Goal: Task Accomplishment & Management: Use online tool/utility

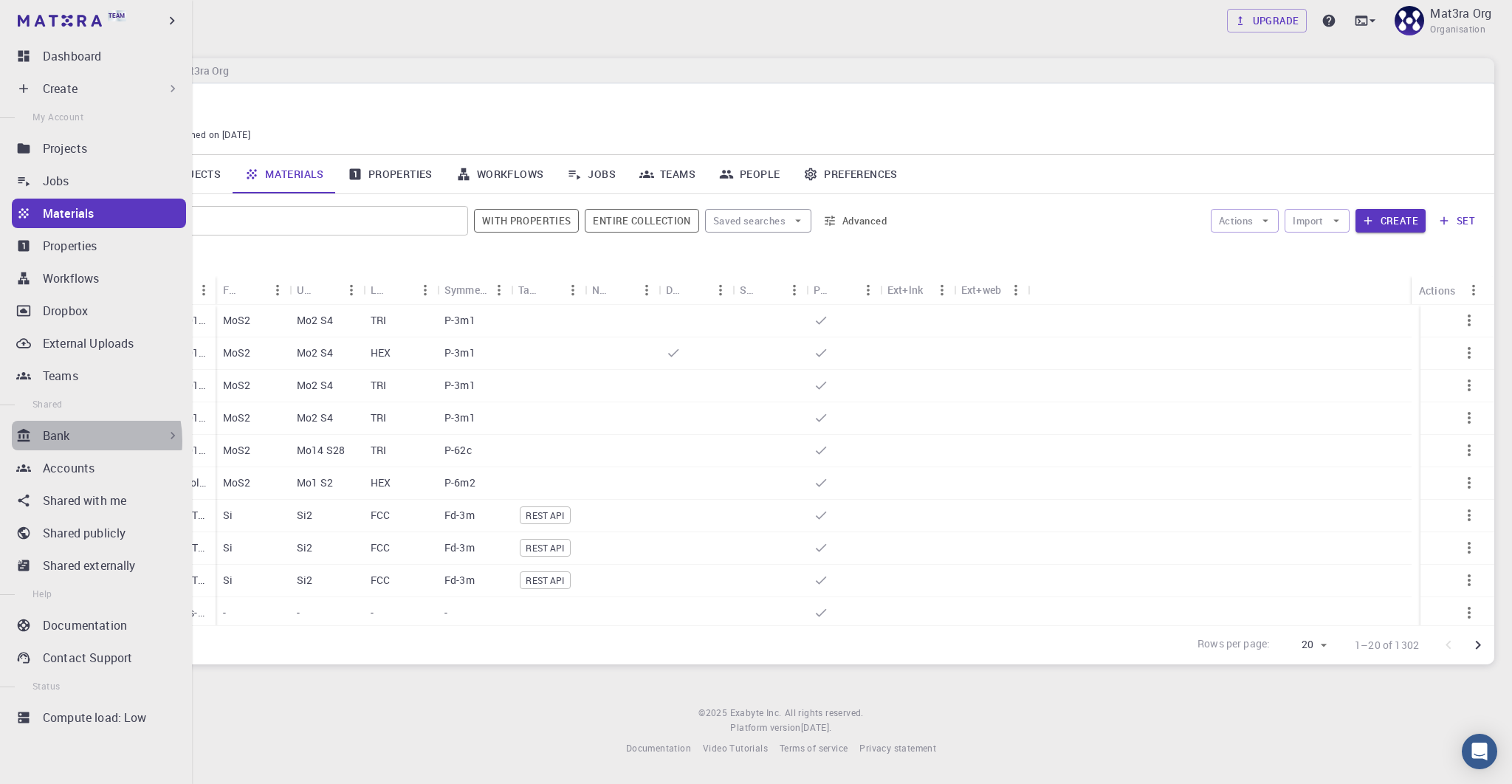
click at [70, 441] on div "Bank" at bounding box center [111, 436] width 137 height 18
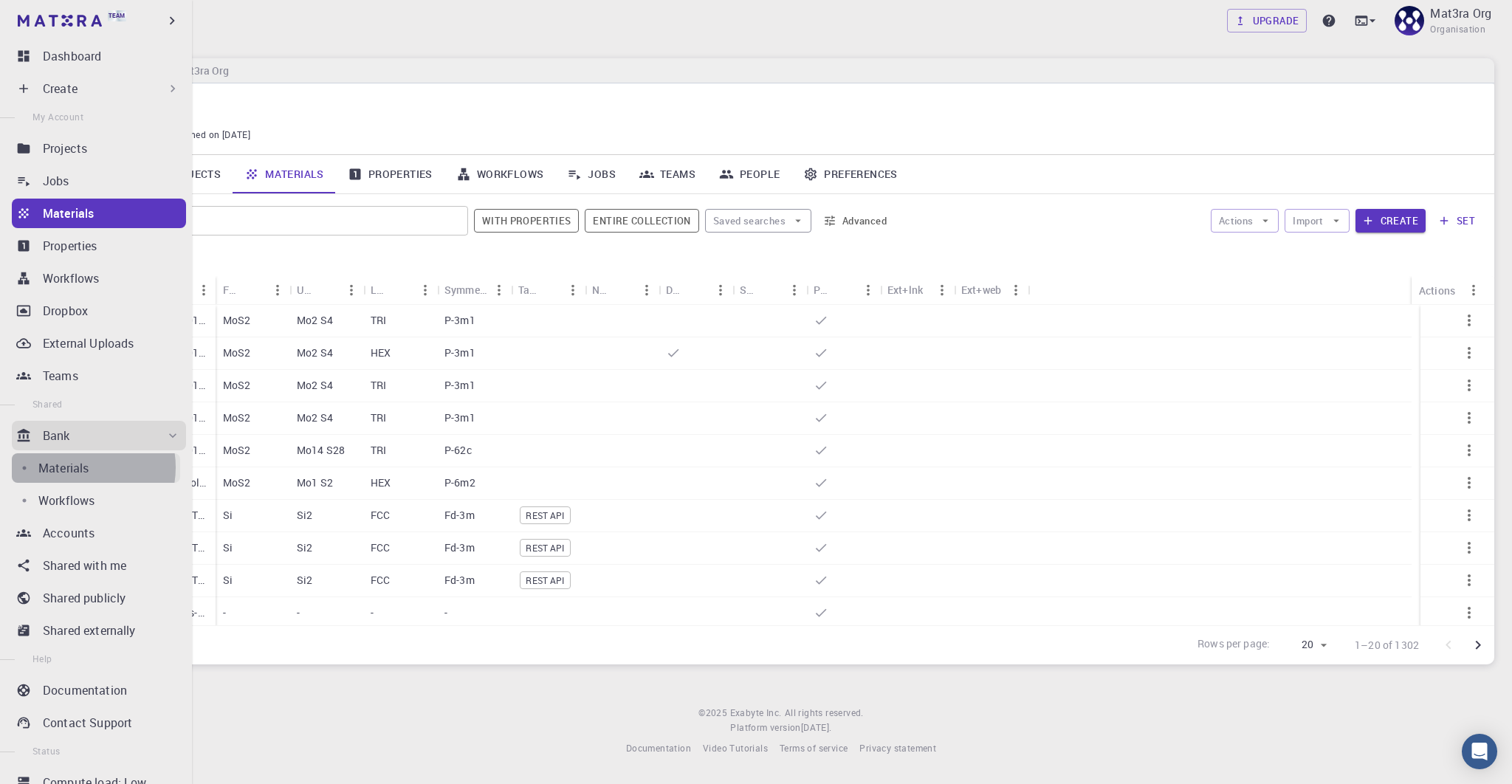
click at [77, 468] on p "Materials" at bounding box center [64, 468] width 50 height 18
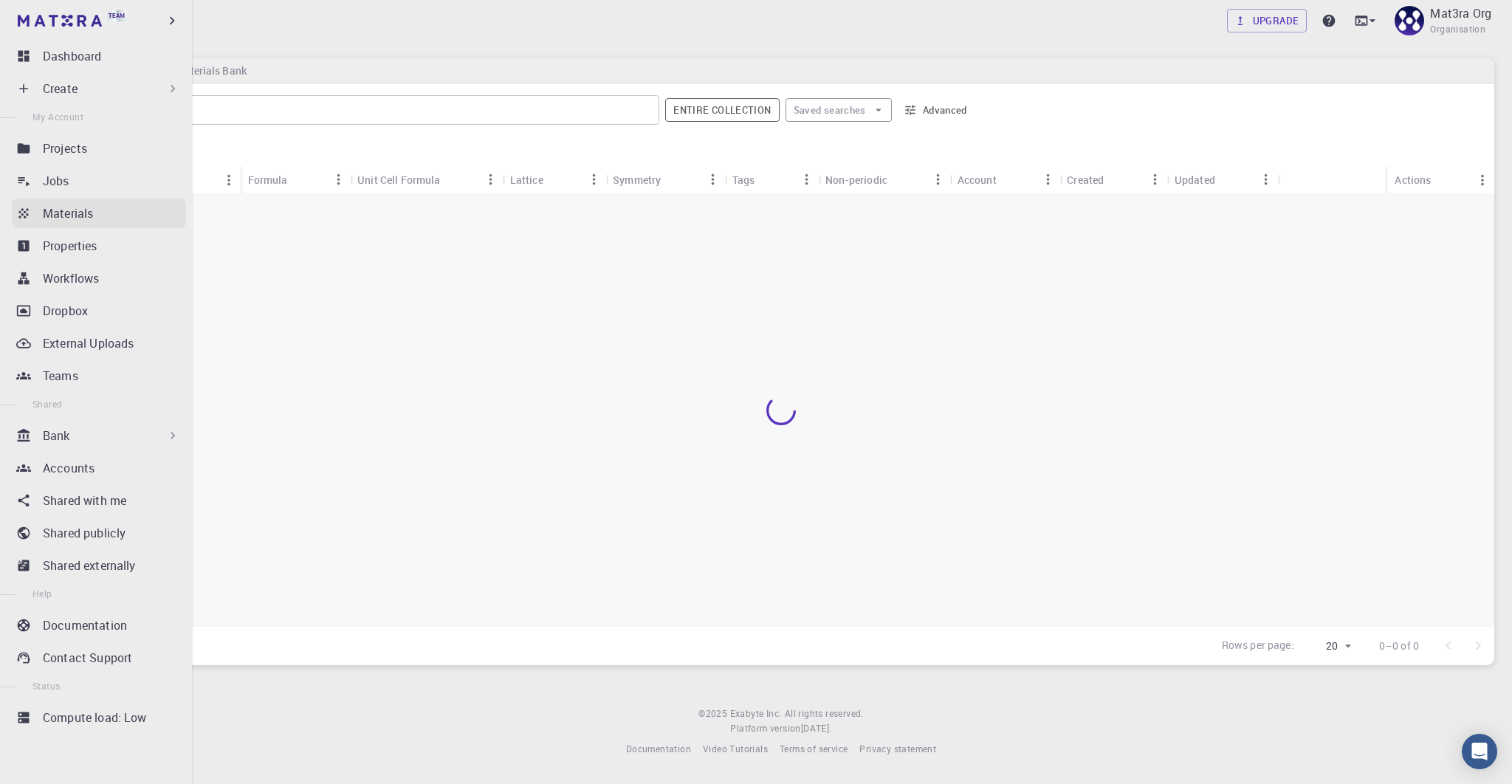
click at [66, 216] on p "Materials" at bounding box center [68, 213] width 50 height 18
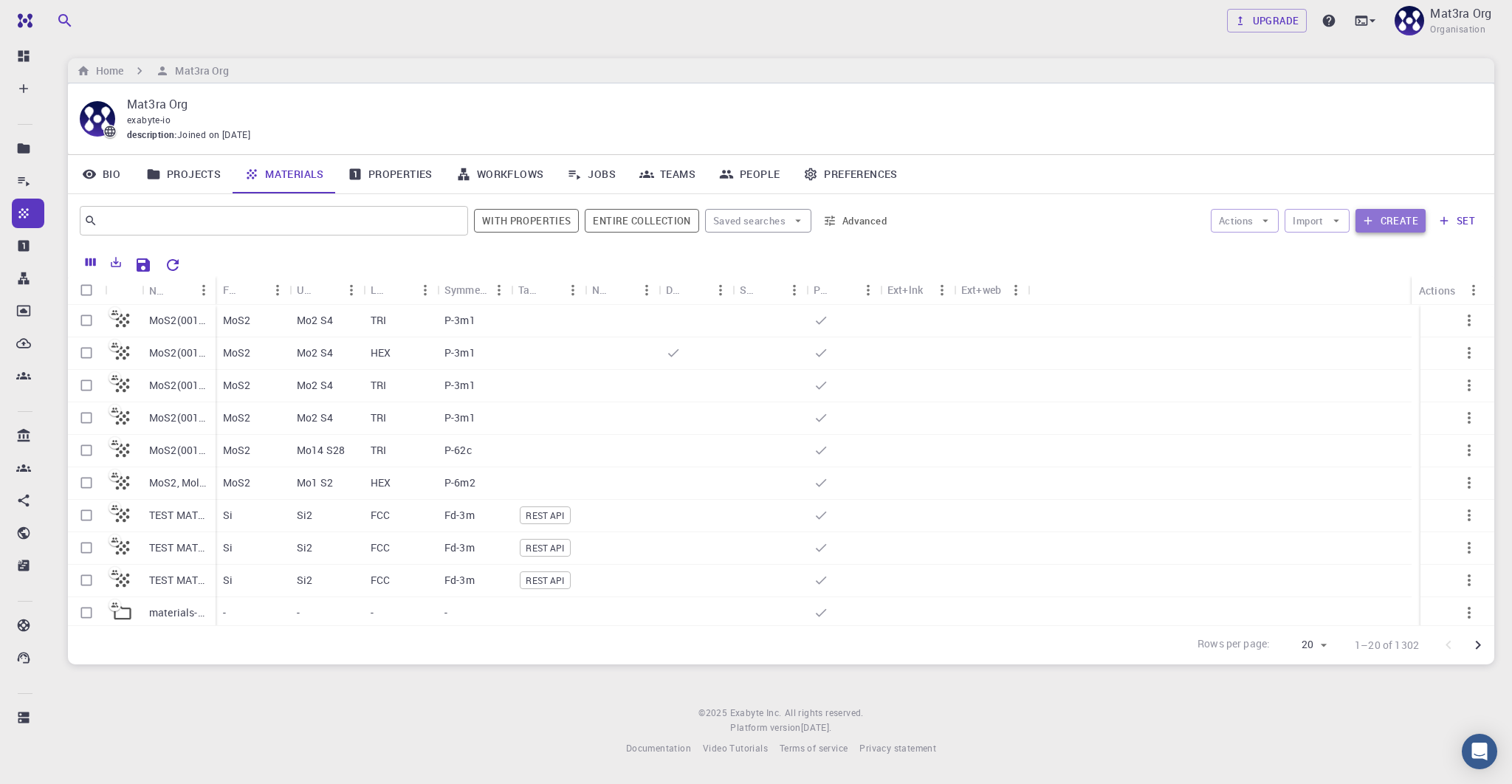
click at [1395, 221] on button "Create" at bounding box center [1390, 221] width 70 height 24
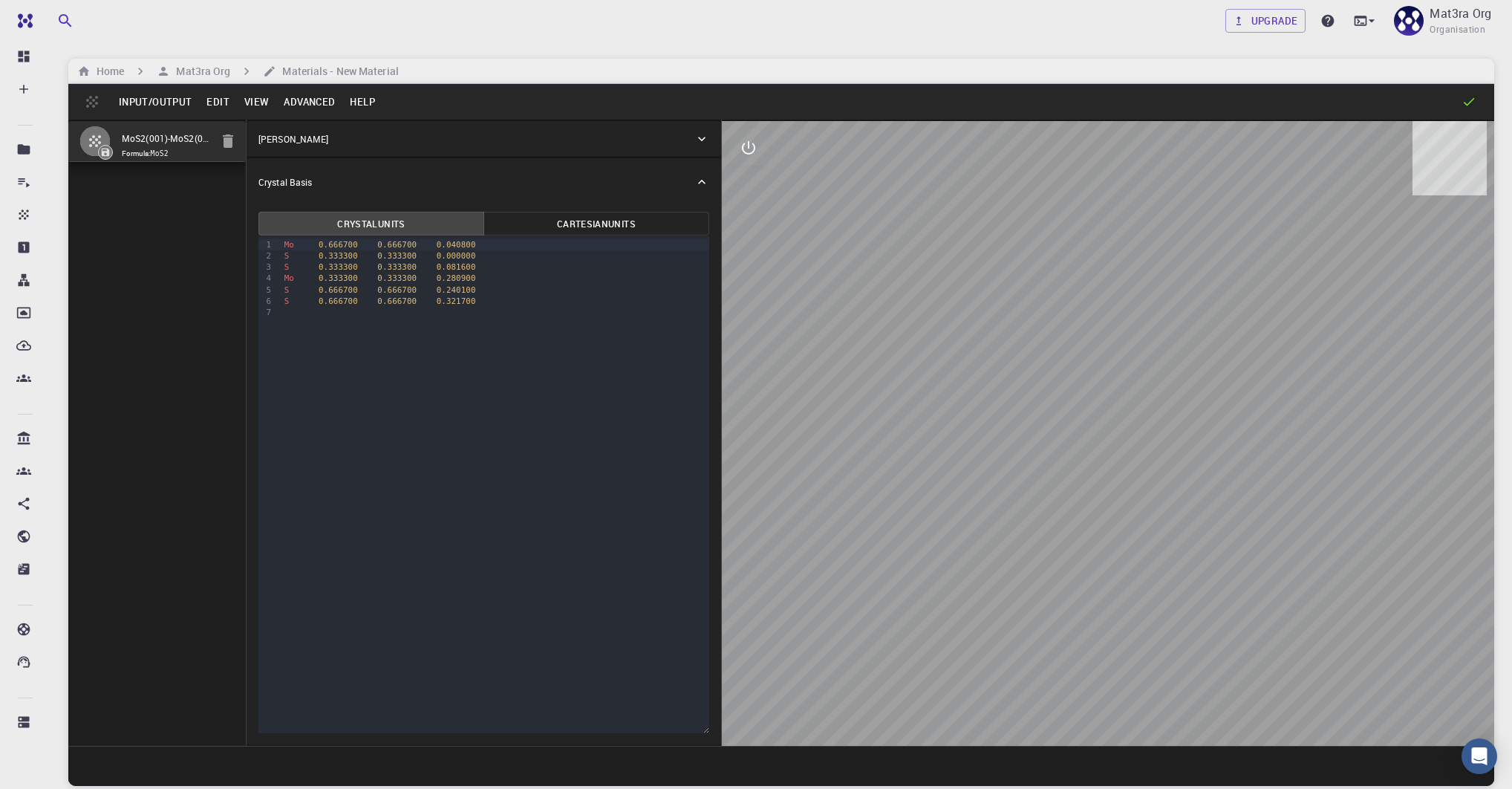
click at [303, 106] on button "Advanced" at bounding box center [309, 102] width 66 height 24
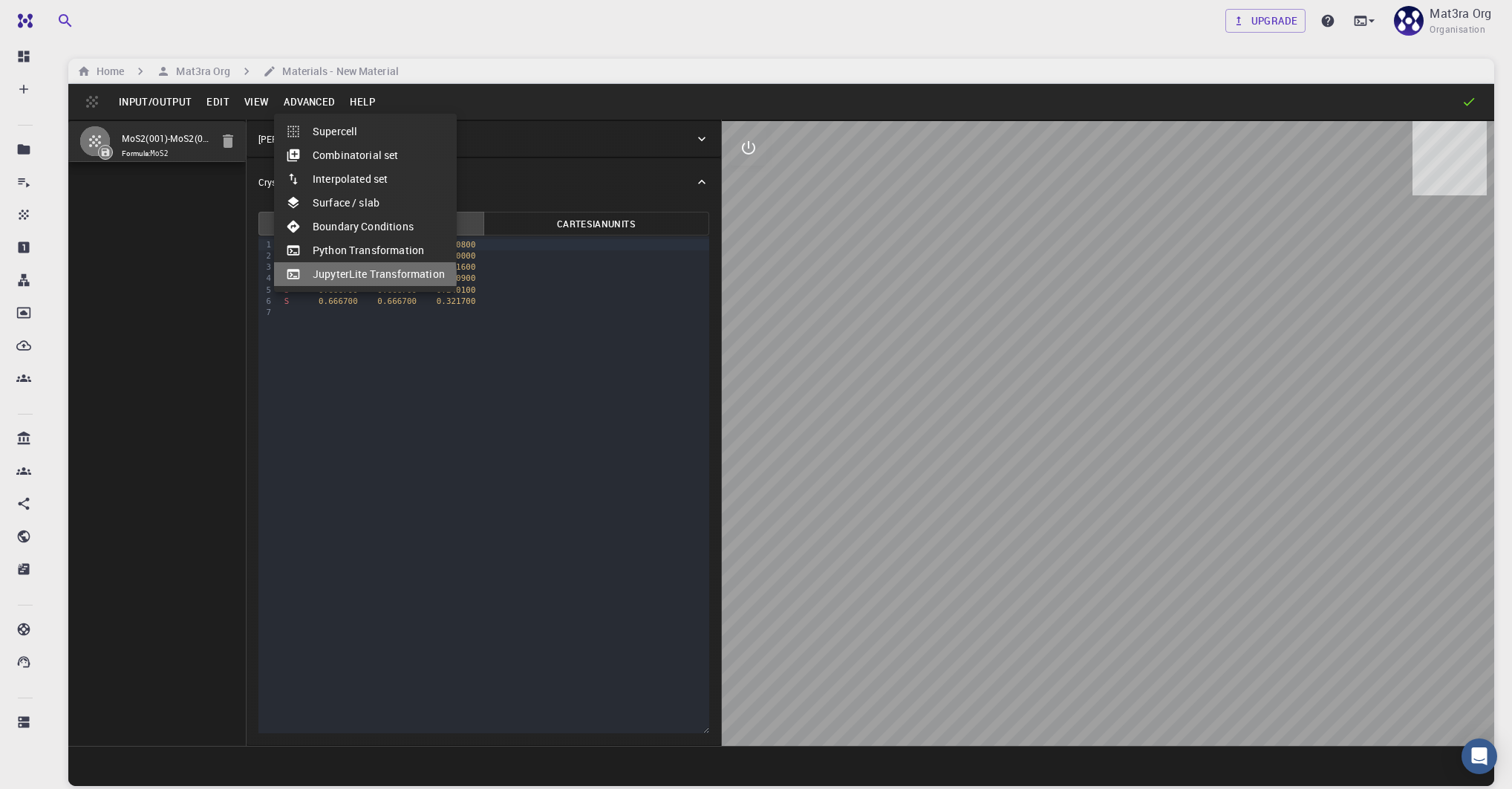
click at [338, 277] on li "JupyterLite Transformation" at bounding box center [365, 274] width 183 height 24
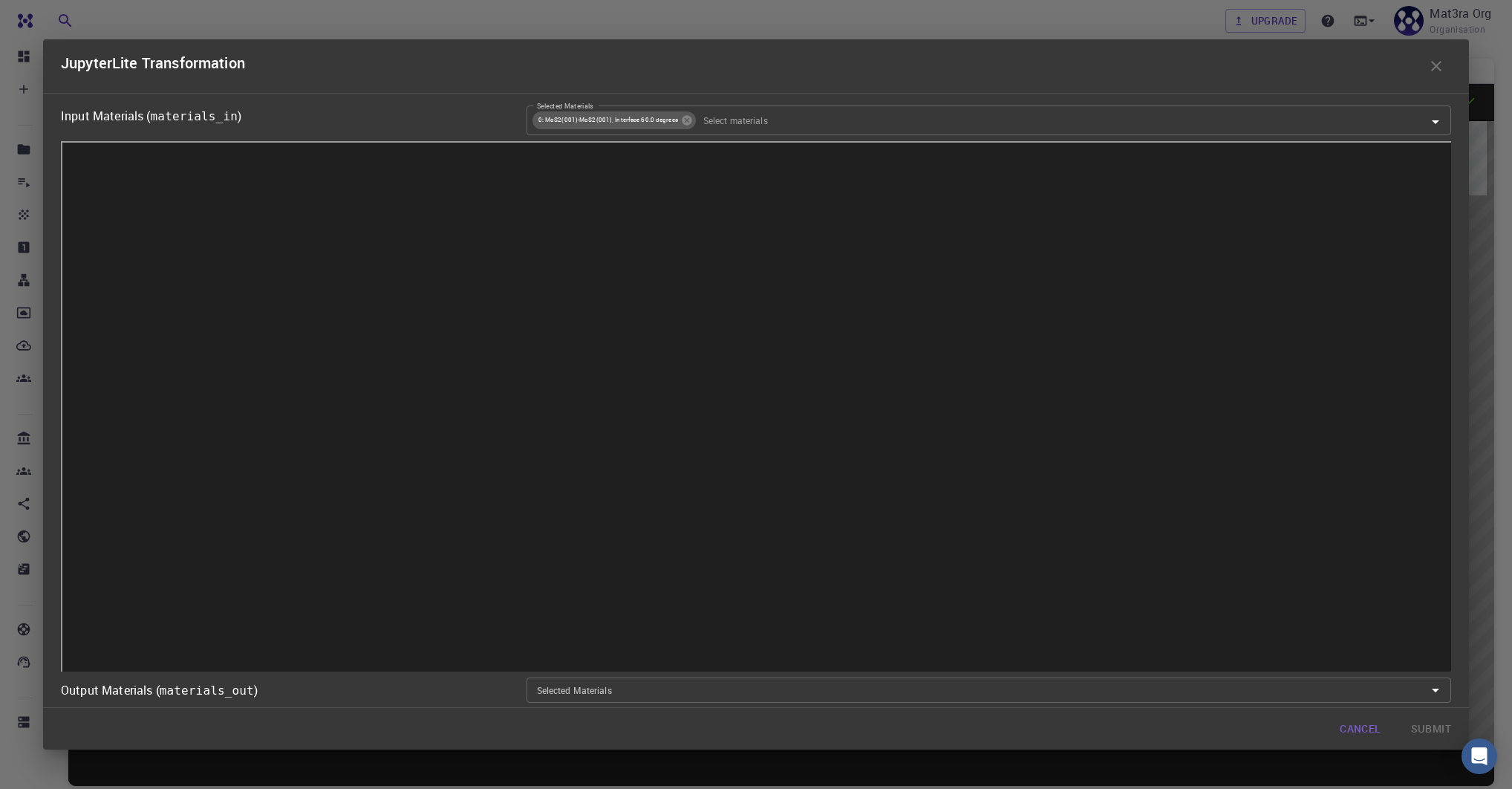
scroll to position [113, 0]
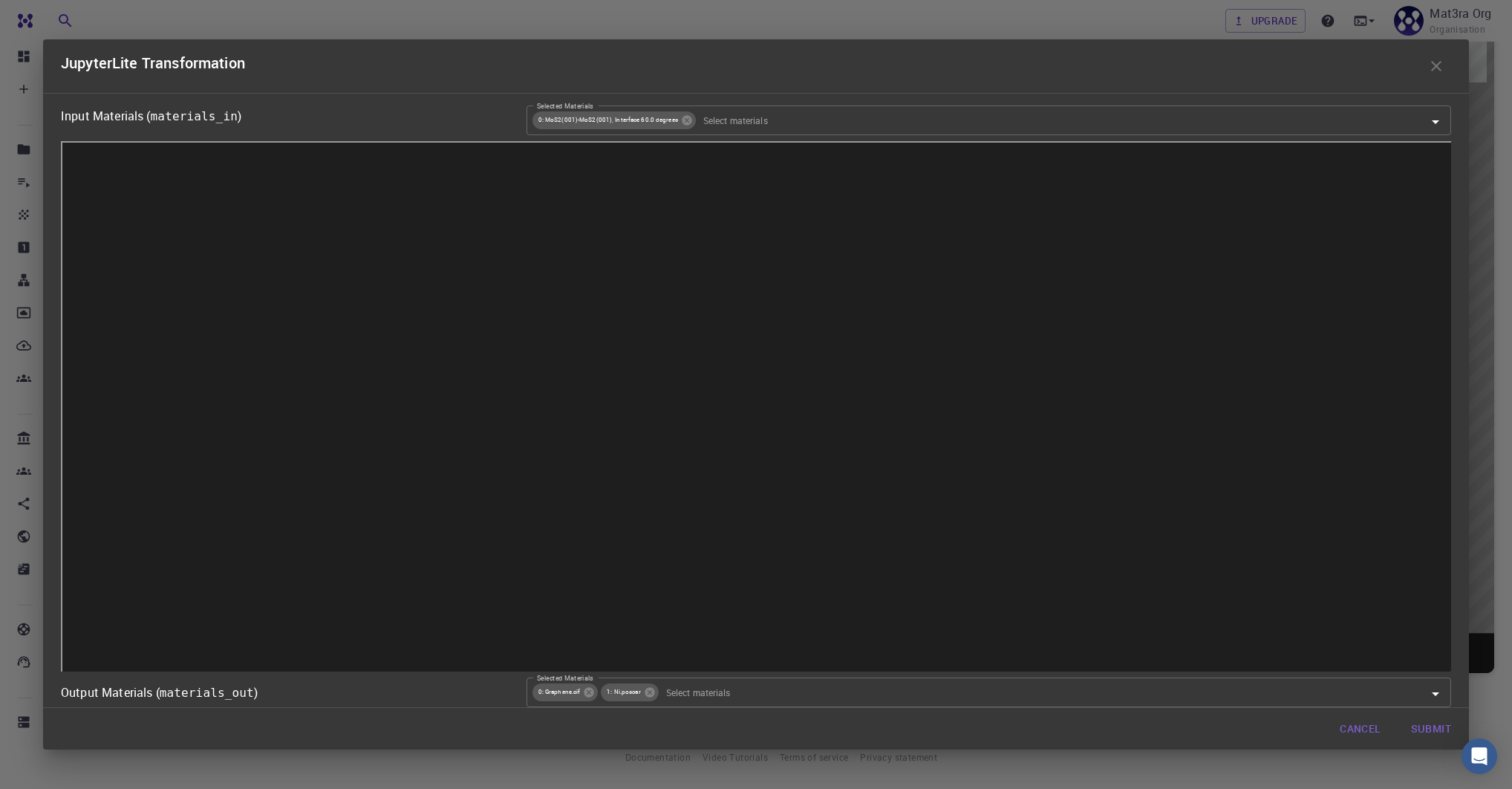
click at [1415, 727] on button "Submit" at bounding box center [1431, 729] width 64 height 30
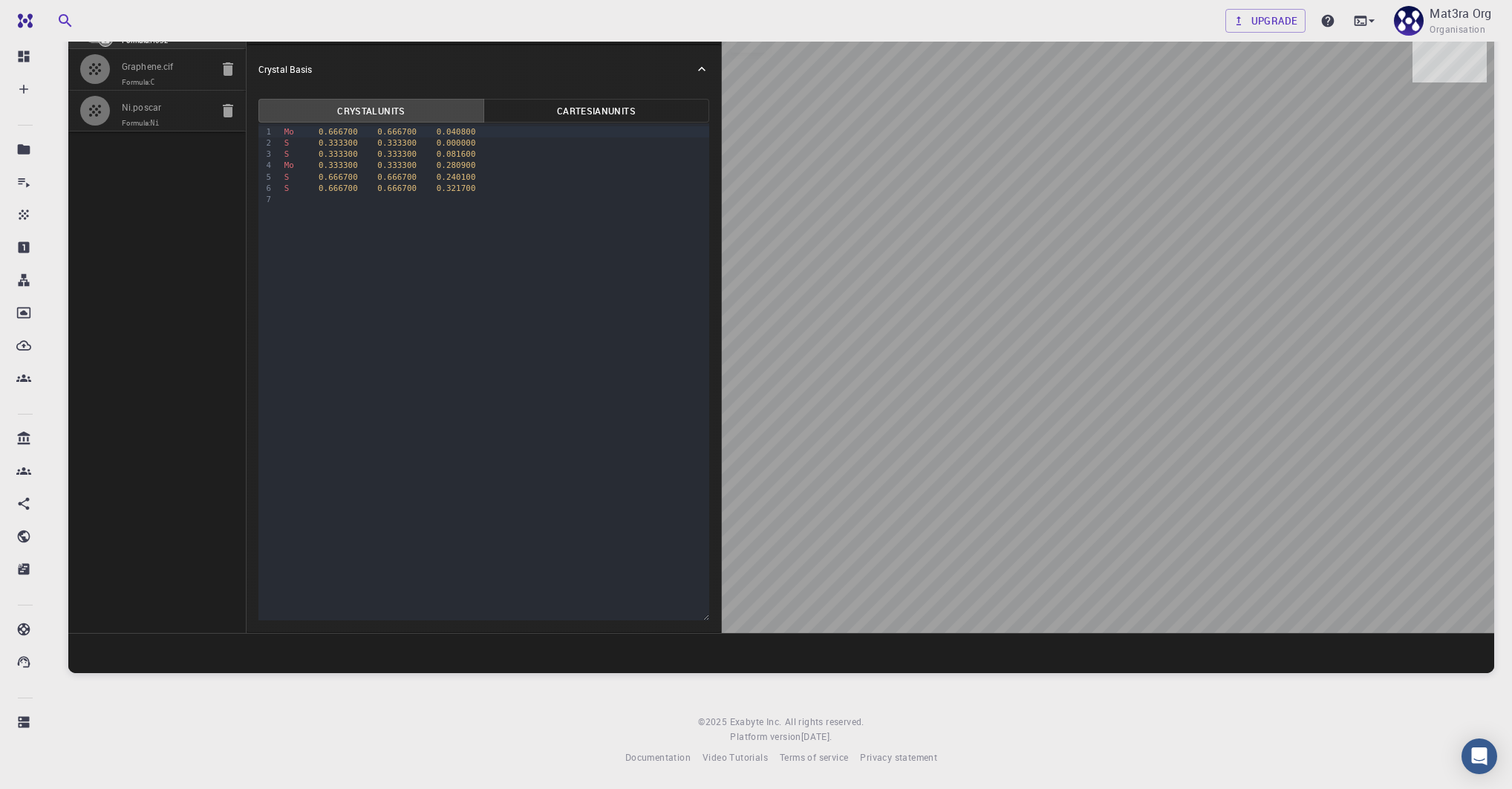
scroll to position [89, 0]
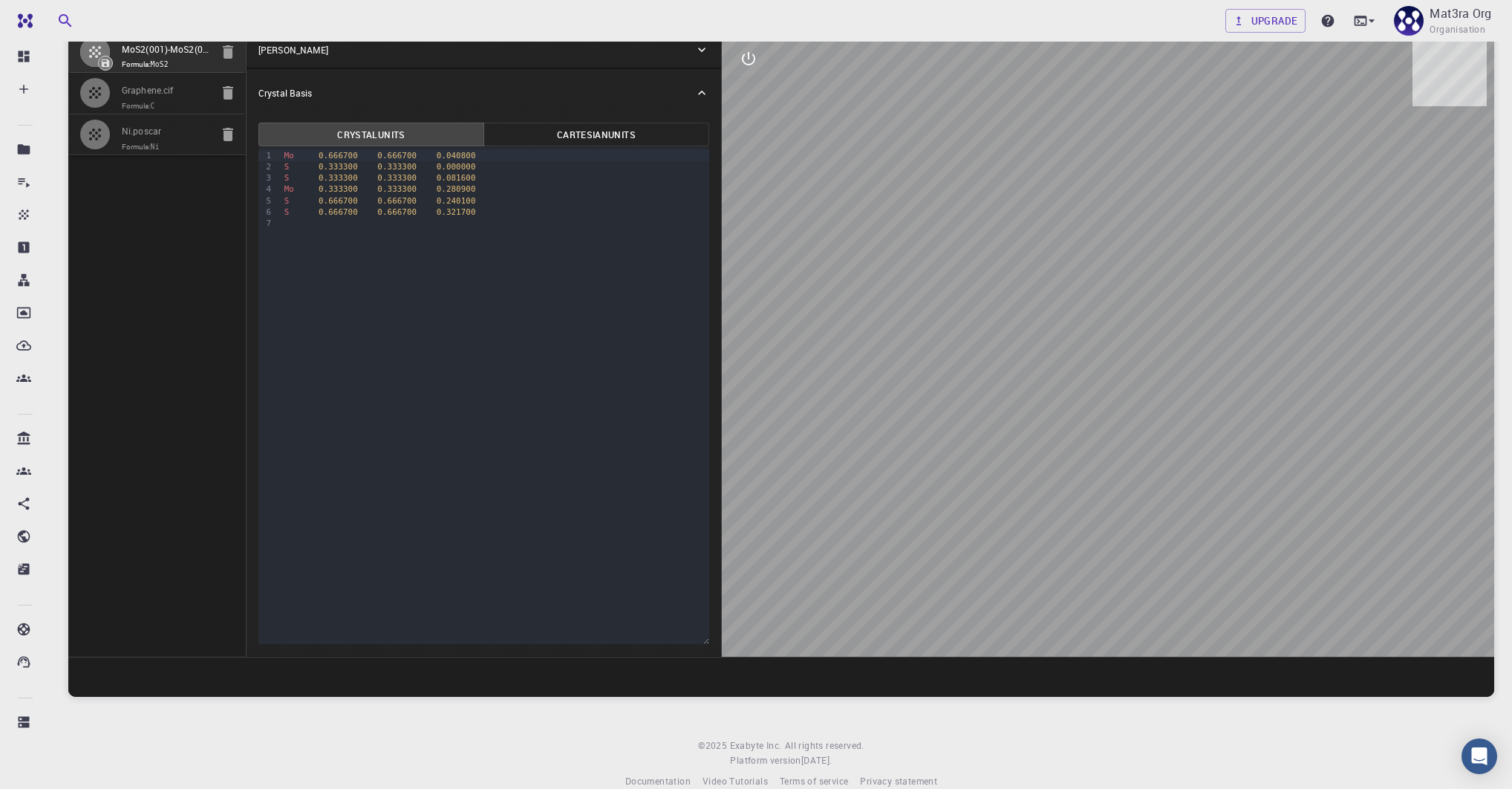
click at [179, 130] on input "Ni.poscar" at bounding box center [166, 132] width 89 height 17
type input "FCC"
type input "2.478973602216248"
type input "2.478974180748206"
type input "2.478974"
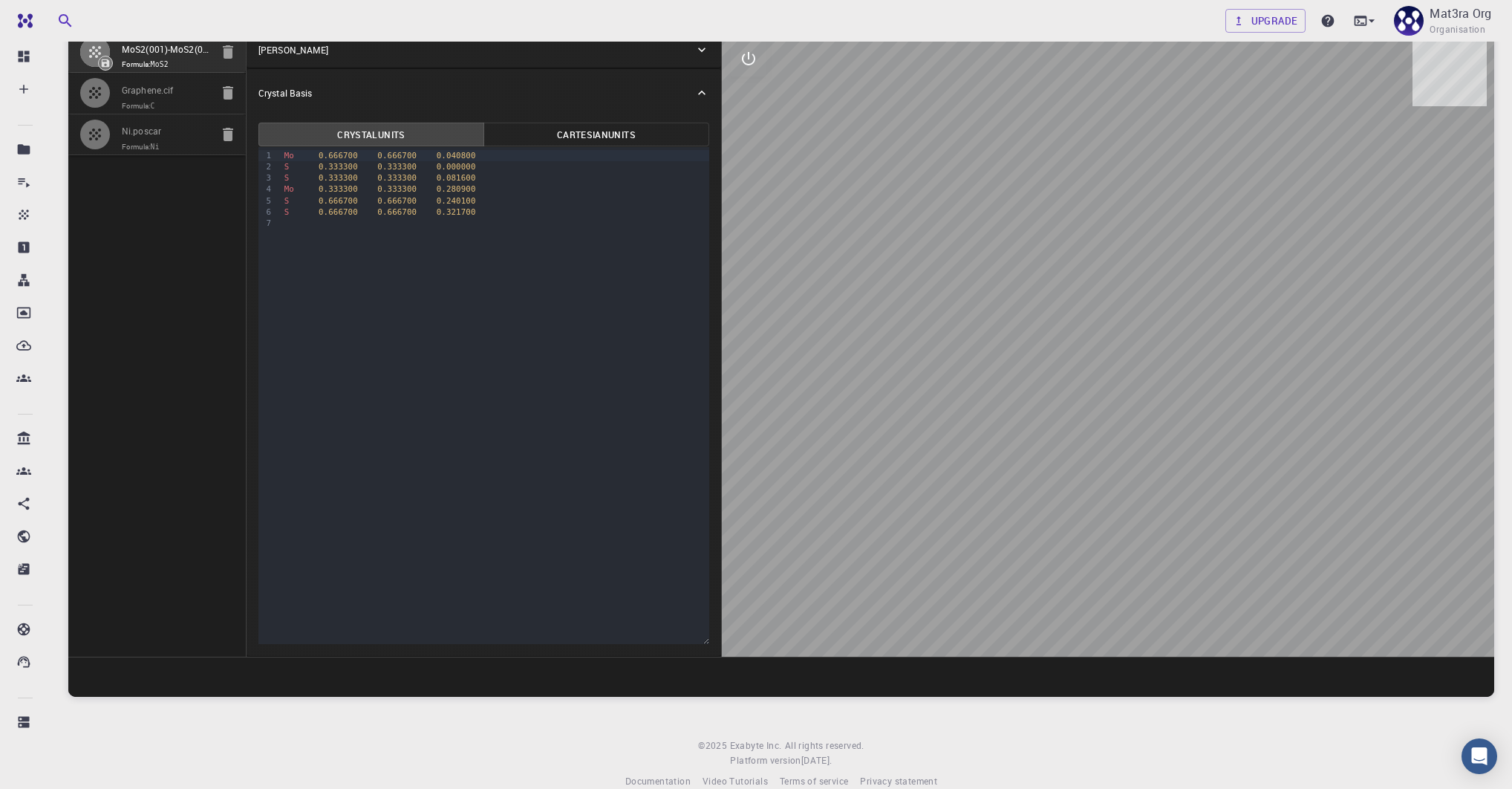
type input "60.00000241192607"
type input "59.999994691923725"
type input "59.99999955874493"
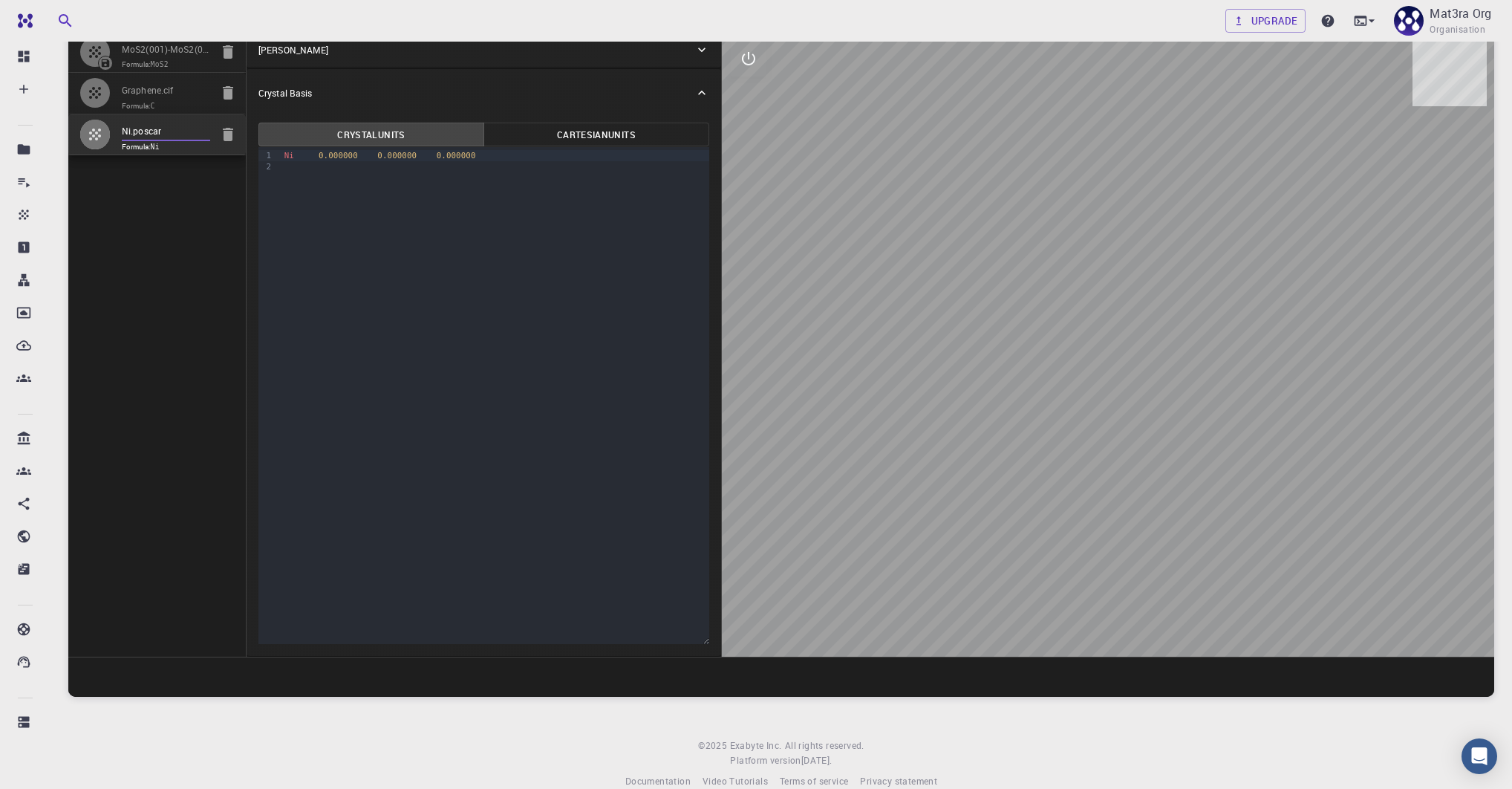
click at [165, 91] on input "Graphene.cif" at bounding box center [166, 91] width 89 height 17
type input "HEX"
type input "2.465"
type input "2.4649999999999994"
type input "19.997"
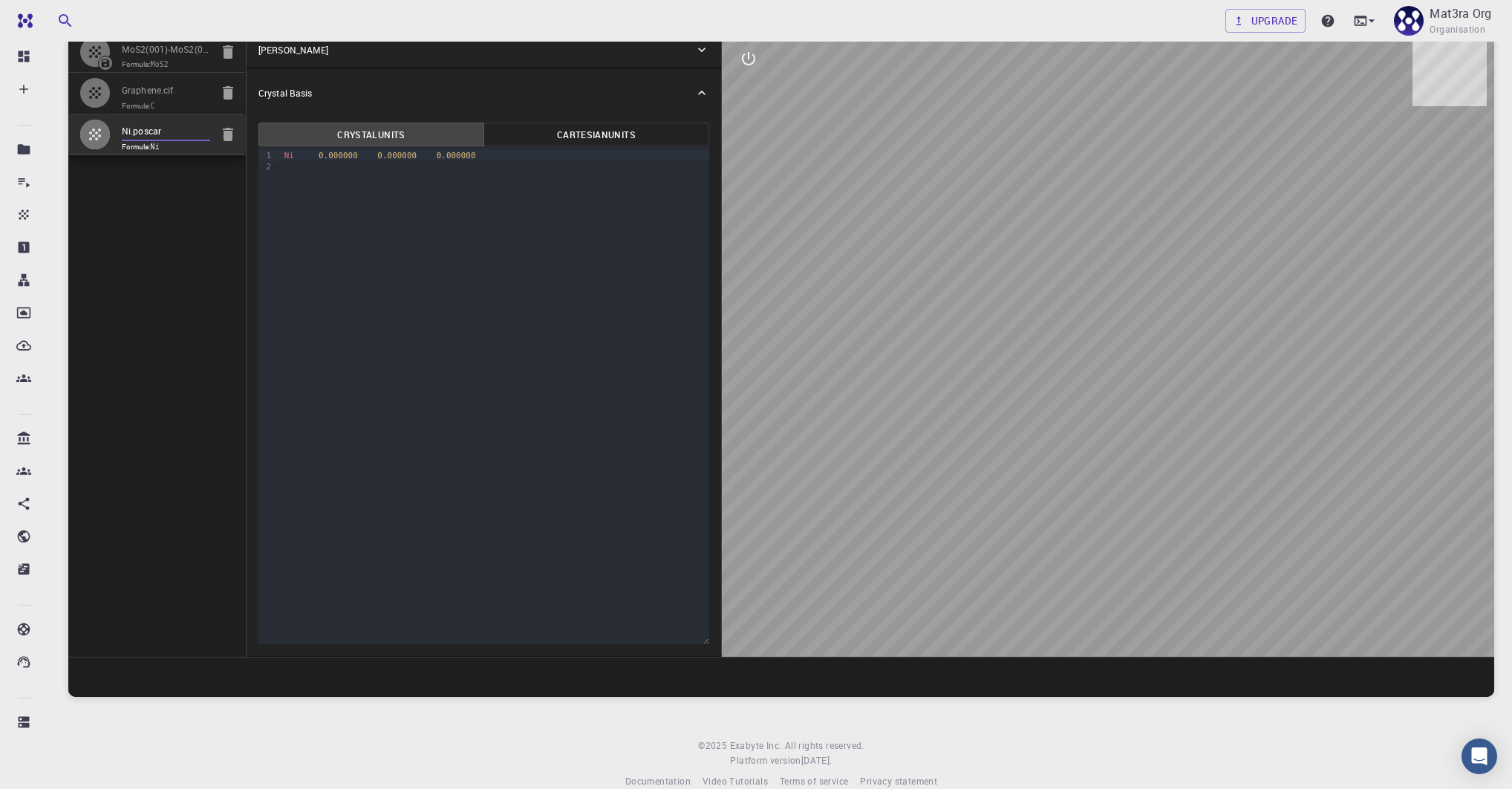
type input "90"
type input "119.99999999999999"
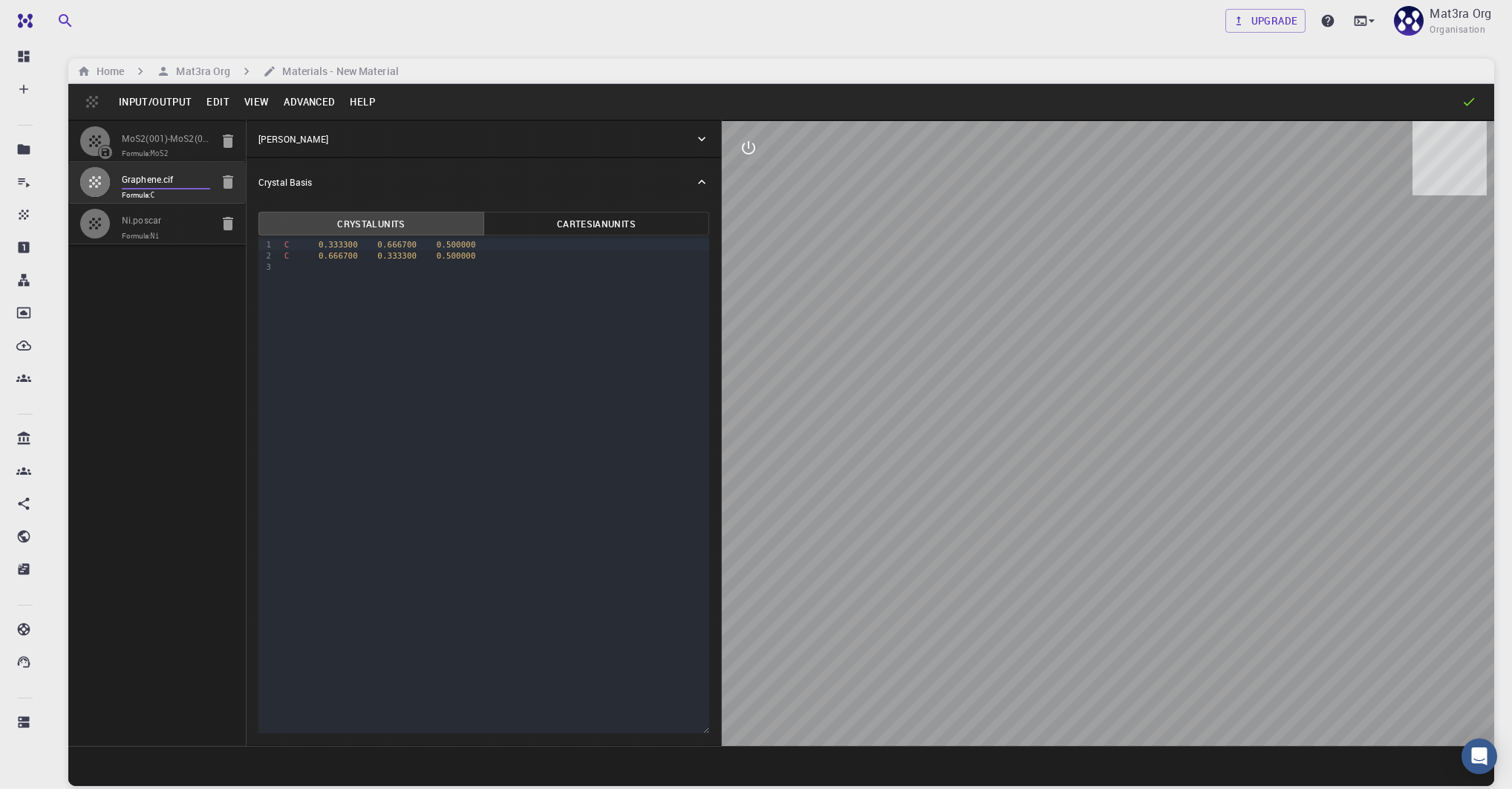
click at [304, 98] on button "Advanced" at bounding box center [309, 102] width 66 height 24
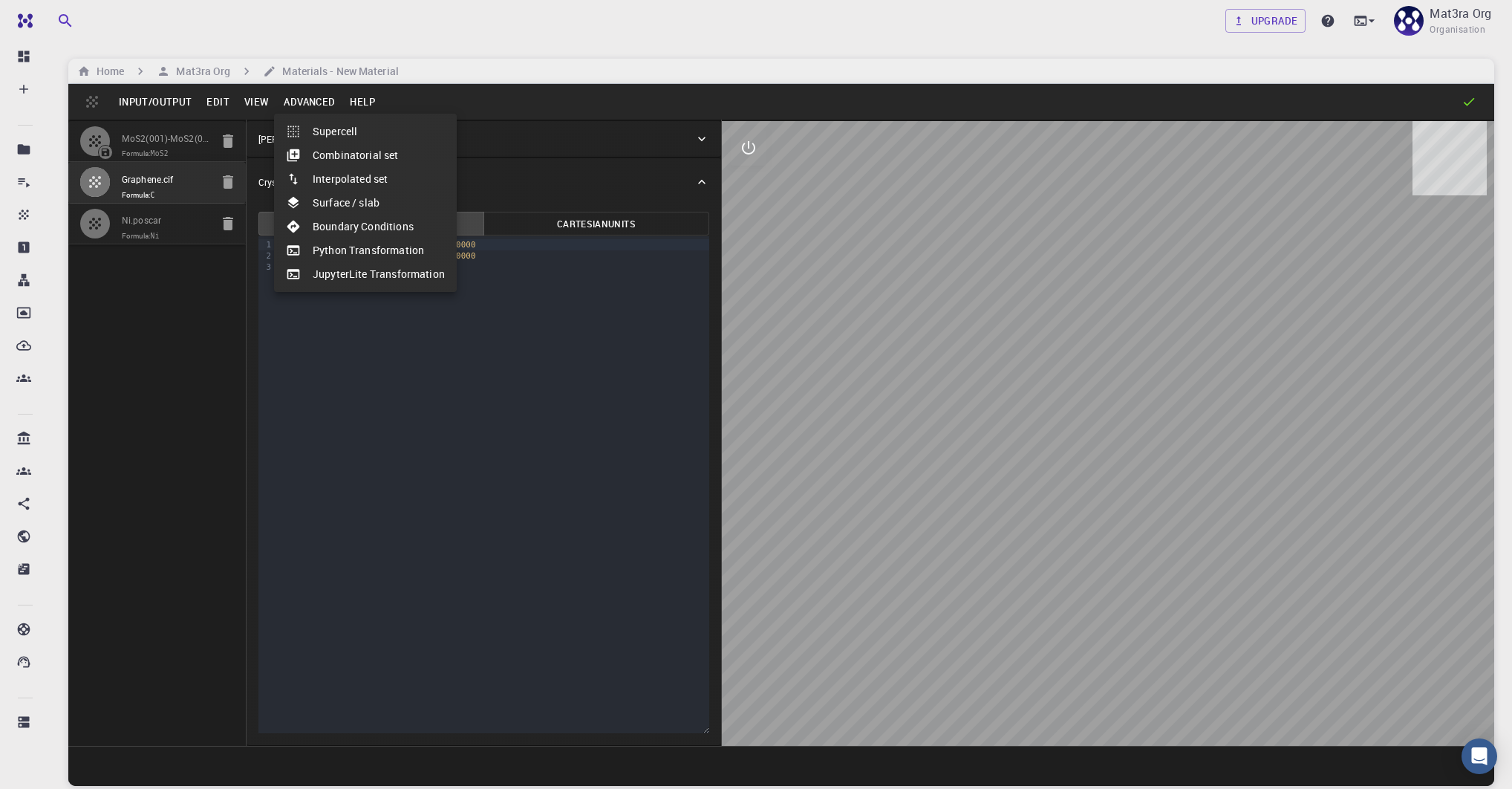
click at [350, 273] on li "JupyterLite Transformation" at bounding box center [365, 274] width 183 height 24
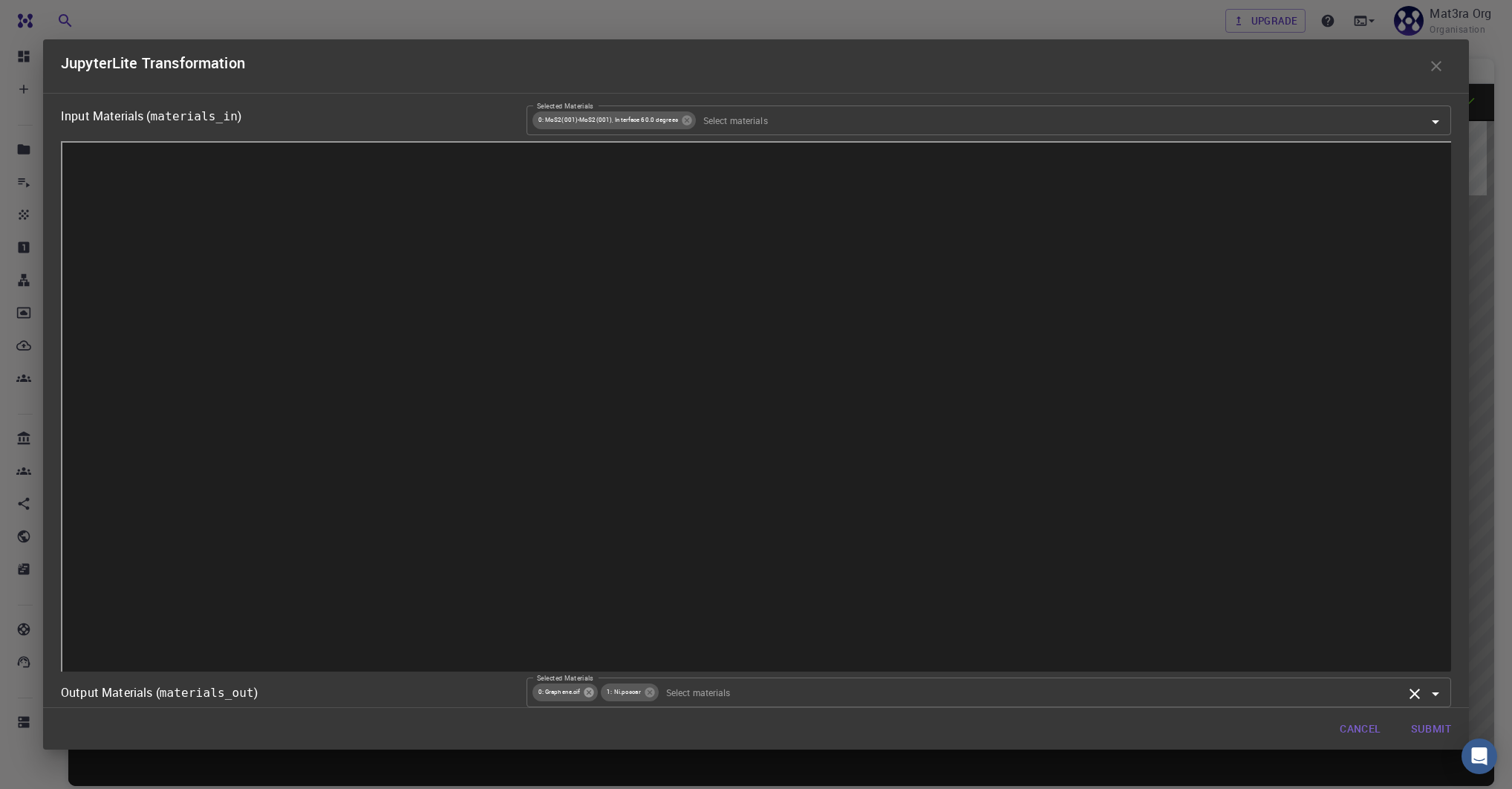
click at [587, 688] on icon at bounding box center [589, 692] width 10 height 10
click at [582, 692] on icon at bounding box center [580, 692] width 10 height 10
